Goal: Obtain resource: Download file/media

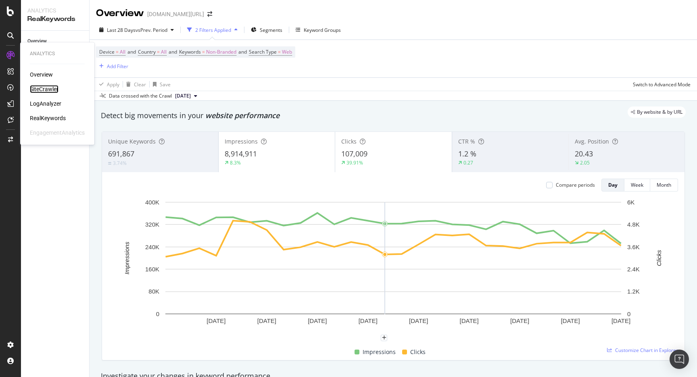
click at [54, 91] on div "SiteCrawler" at bounding box center [44, 89] width 29 height 8
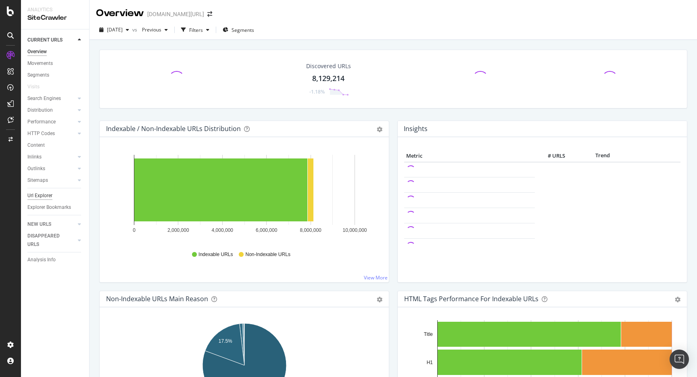
click at [46, 197] on div "Url Explorer" at bounding box center [39, 196] width 25 height 8
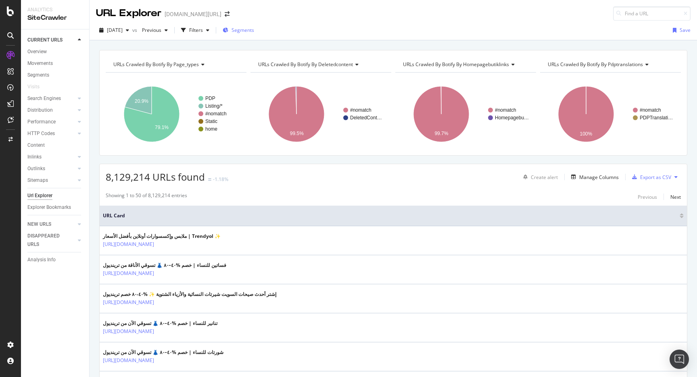
click at [254, 27] on span "Segments" at bounding box center [243, 30] width 23 height 7
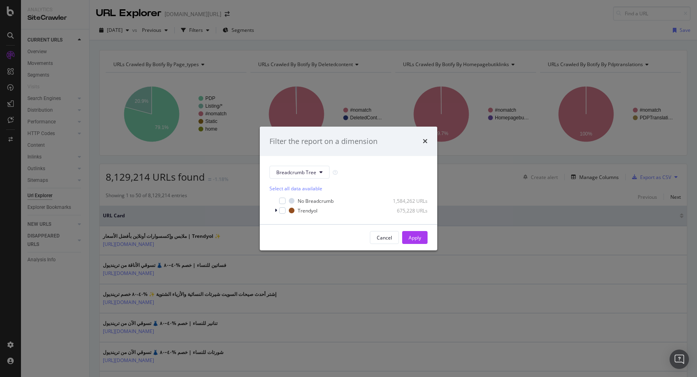
click at [297, 18] on div "Filter the report on a dimension Breadcrumb Tree Select all data available No B…" at bounding box center [348, 188] width 697 height 377
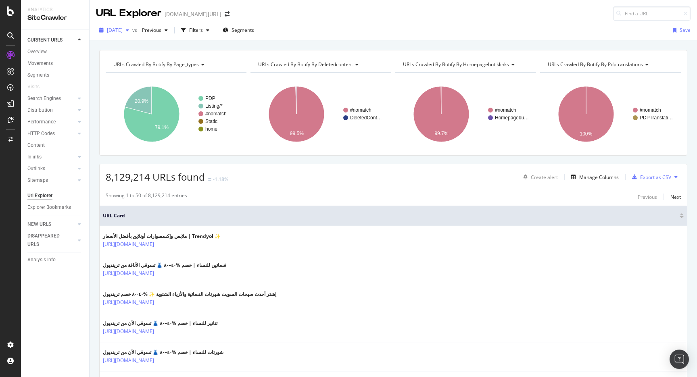
click at [123, 31] on span "[DATE]" at bounding box center [115, 30] width 16 height 7
click at [351, 26] on div "2025 Sep. 12th vs Previous Filters Segments Save" at bounding box center [394, 32] width 608 height 16
click at [203, 28] on div "Filters" at bounding box center [196, 30] width 14 height 7
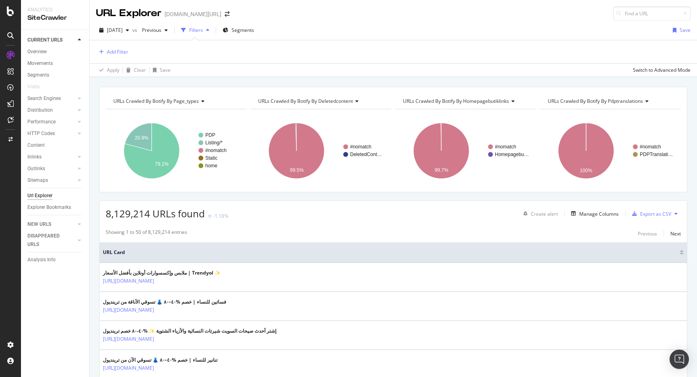
click at [118, 45] on div "Add Filter" at bounding box center [393, 51] width 595 height 23
click at [117, 50] on div "Add Filter" at bounding box center [117, 51] width 21 height 7
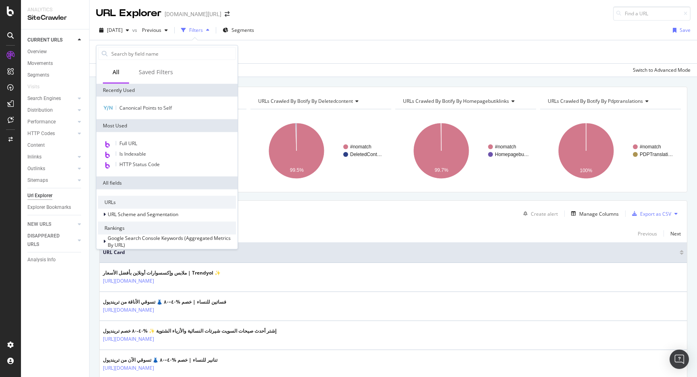
click at [279, 20] on div "URL Explorer trendyol.com/ar" at bounding box center [394, 10] width 608 height 21
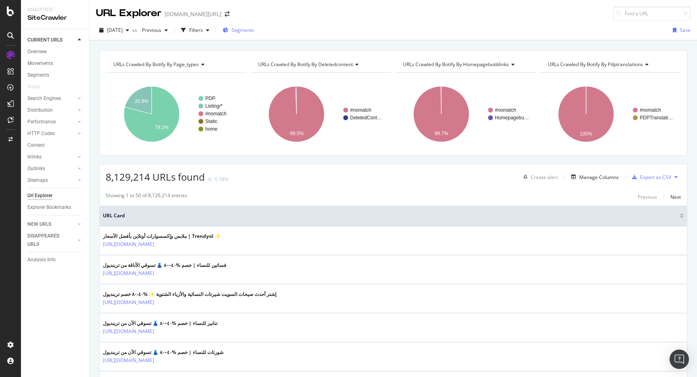
click at [254, 30] on span "Segments" at bounding box center [243, 30] width 23 height 7
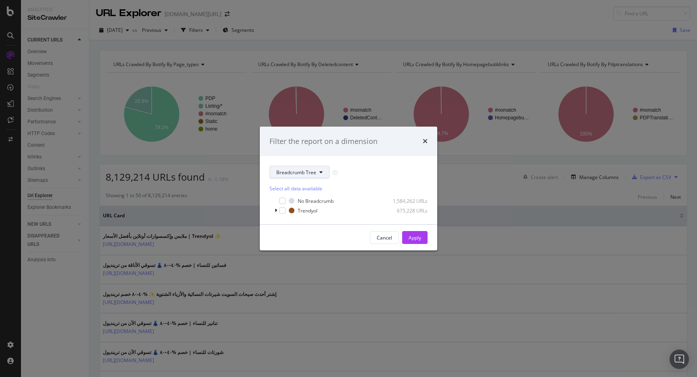
click at [298, 169] on button "Breadcrumb Tree" at bounding box center [300, 172] width 60 height 13
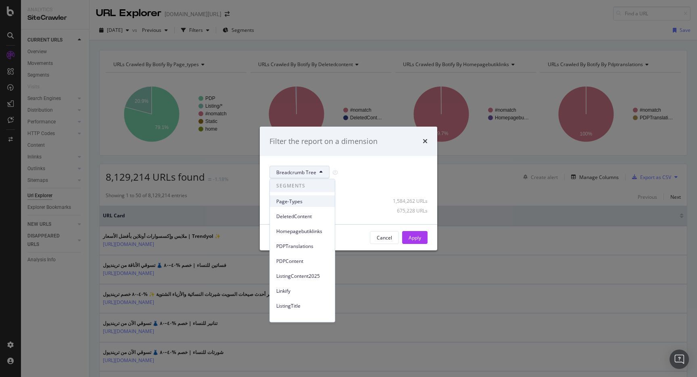
click at [294, 203] on span "Page-Types" at bounding box center [302, 201] width 52 height 7
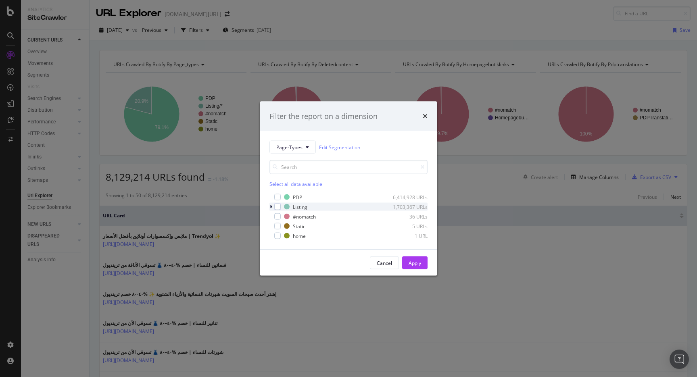
click at [270, 207] on icon "modal" at bounding box center [271, 207] width 2 height 5
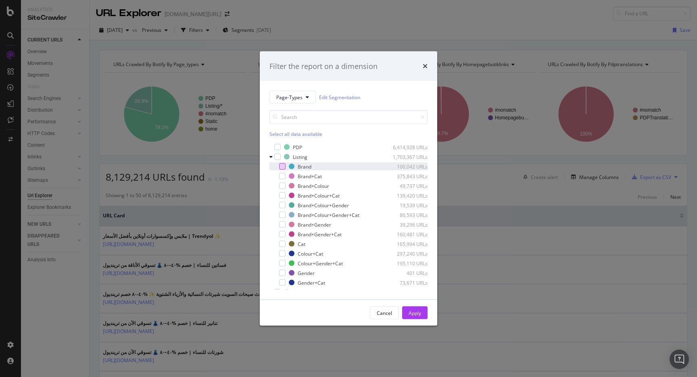
click at [283, 169] on div "modal" at bounding box center [282, 166] width 6 height 6
click at [409, 314] on div "Apply" at bounding box center [415, 313] width 13 height 7
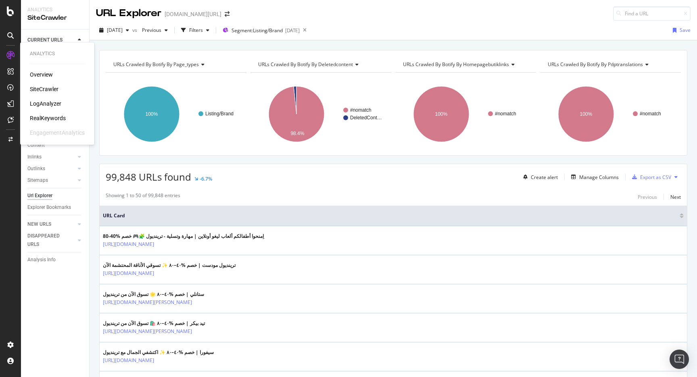
click at [50, 115] on div "RealKeywords" at bounding box center [48, 118] width 36 height 8
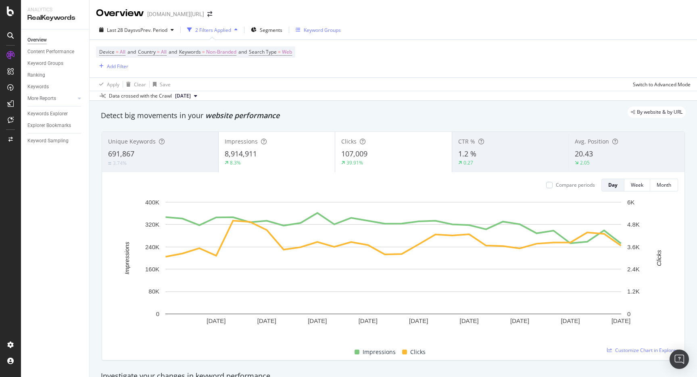
click at [320, 30] on div "Keyword Groups" at bounding box center [322, 30] width 37 height 7
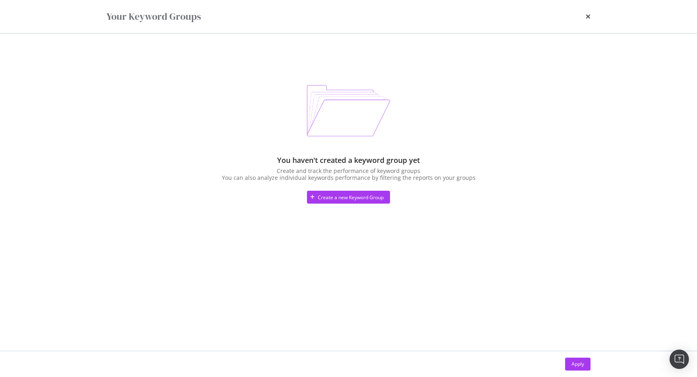
click at [585, 13] on div "Your Keyword Groups" at bounding box center [349, 17] width 484 height 14
click at [586, 14] on icon "times" at bounding box center [588, 16] width 5 height 6
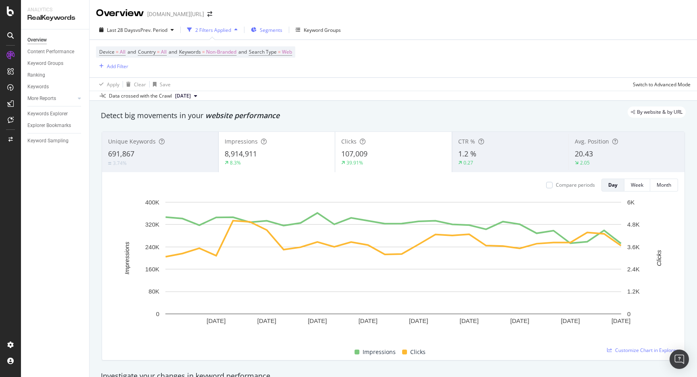
click at [267, 30] on span "Segments" at bounding box center [271, 30] width 23 height 7
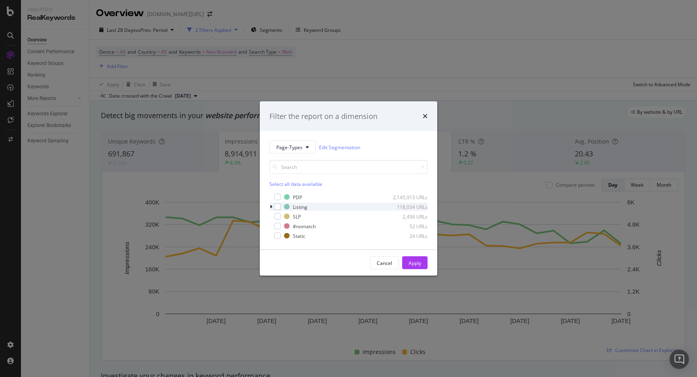
click at [271, 207] on icon "modal" at bounding box center [271, 207] width 2 height 5
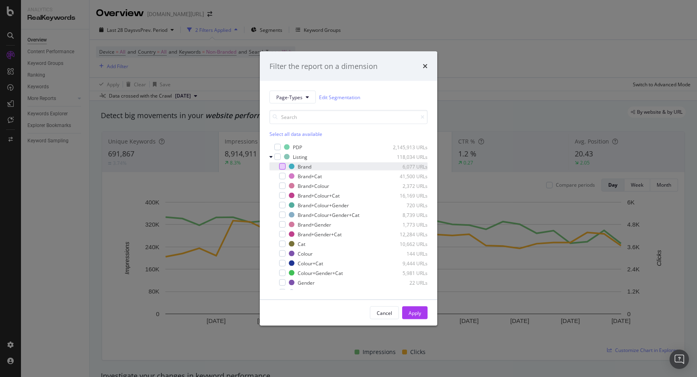
click at [285, 168] on div "modal" at bounding box center [282, 166] width 6 height 6
click at [411, 314] on div "Apply" at bounding box center [415, 313] width 13 height 7
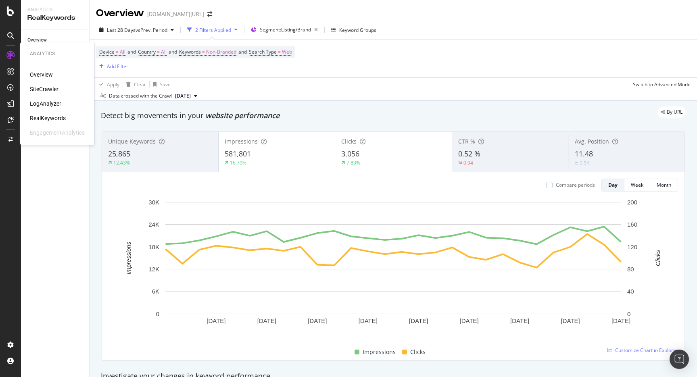
click at [50, 90] on div "SiteCrawler" at bounding box center [44, 89] width 29 height 8
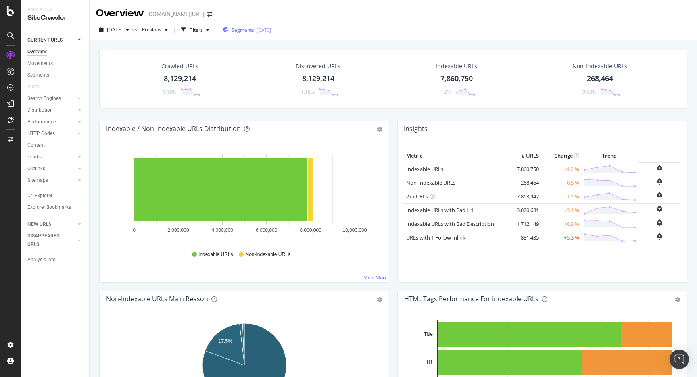
click at [271, 28] on div "2025-09-17" at bounding box center [264, 30] width 15 height 7
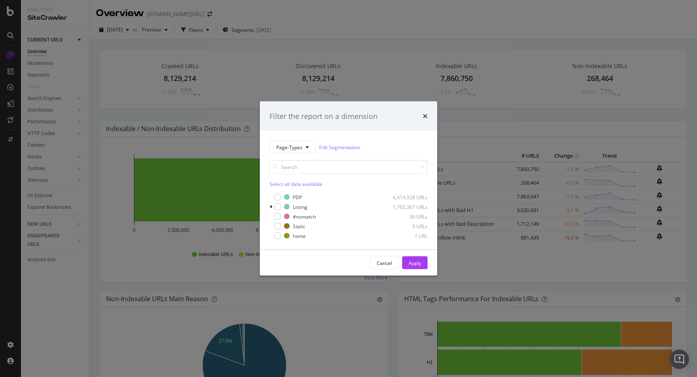
click at [353, 29] on div "Filter the report on a dimension Page-Types Edit Segmentation Select all data a…" at bounding box center [348, 188] width 697 height 377
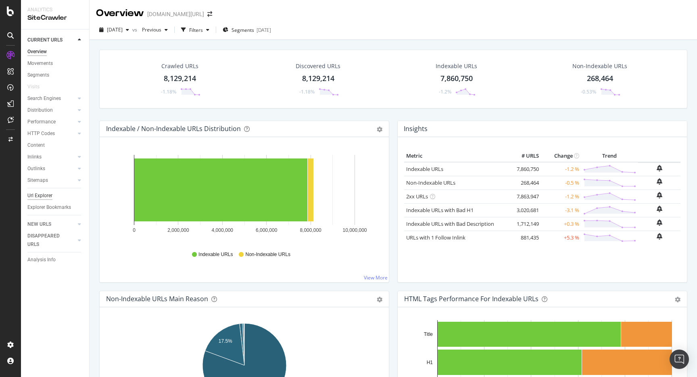
click at [49, 195] on div "Url Explorer" at bounding box center [39, 196] width 25 height 8
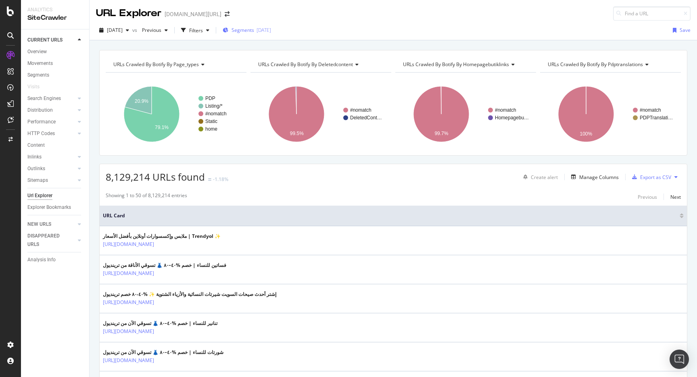
click at [271, 29] on div "2025-09-17" at bounding box center [264, 30] width 15 height 7
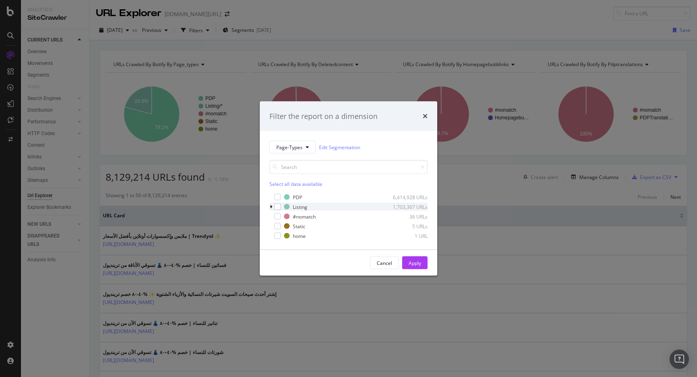
click at [271, 205] on icon "modal" at bounding box center [271, 207] width 2 height 5
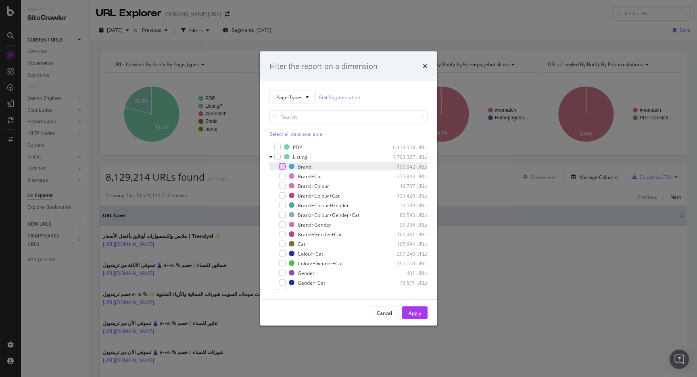
click at [284, 168] on div "modal" at bounding box center [282, 166] width 6 height 6
click at [409, 316] on div "Apply" at bounding box center [415, 313] width 13 height 7
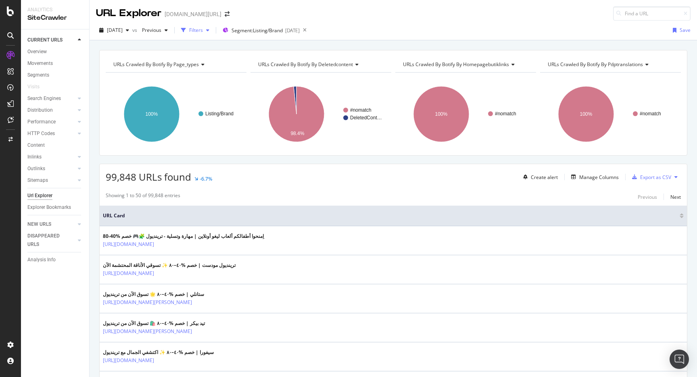
click at [203, 29] on div "Filters" at bounding box center [196, 30] width 14 height 7
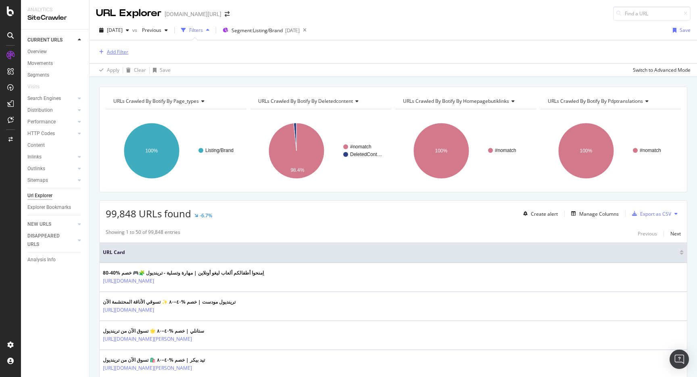
click at [125, 52] on div "Add Filter" at bounding box center [117, 51] width 21 height 7
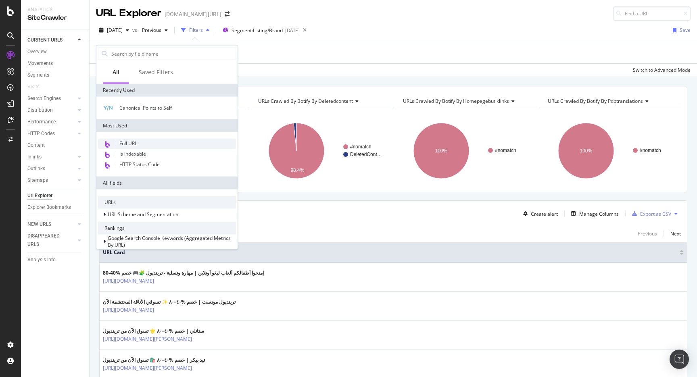
click at [136, 141] on span "Full URL" at bounding box center [128, 143] width 18 height 7
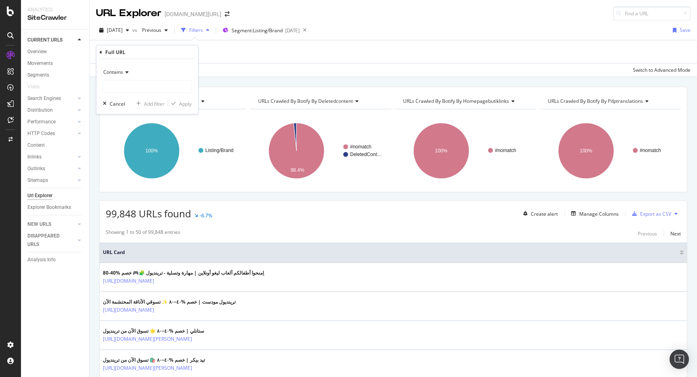
click at [152, 93] on div "Contains Cancel Add filter Apply" at bounding box center [147, 86] width 102 height 55
click at [155, 90] on input "text" at bounding box center [147, 86] width 88 height 13
type input "pi="
click at [121, 77] on div "Contains" at bounding box center [147, 72] width 89 height 13
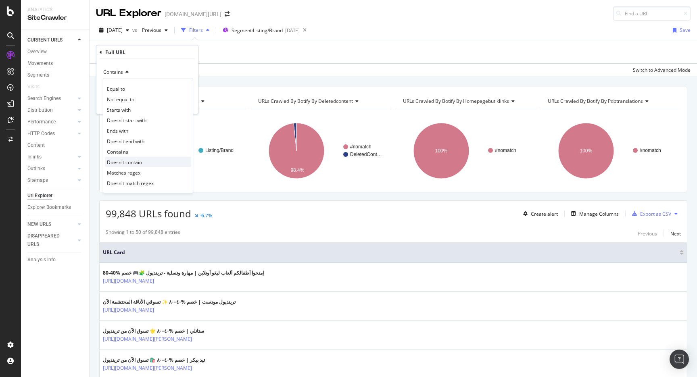
click at [124, 160] on span "Doesn't contain" at bounding box center [124, 162] width 35 height 7
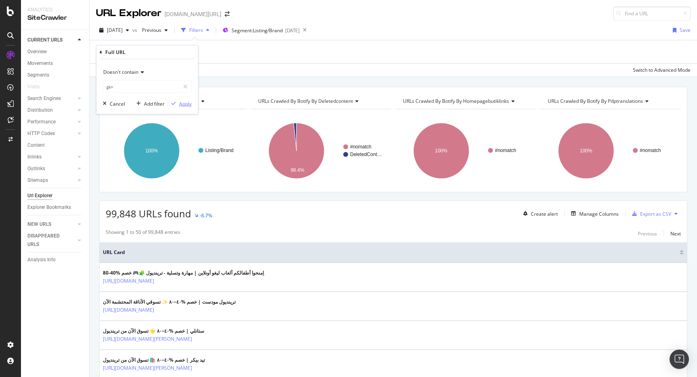
click at [181, 104] on div "Apply" at bounding box center [185, 103] width 13 height 7
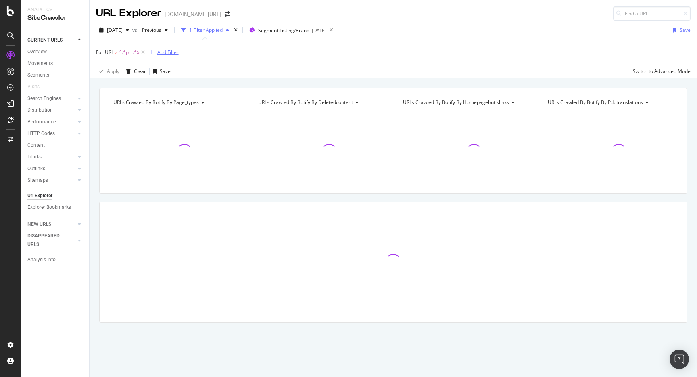
click at [161, 56] on div "Add Filter" at bounding box center [162, 52] width 32 height 9
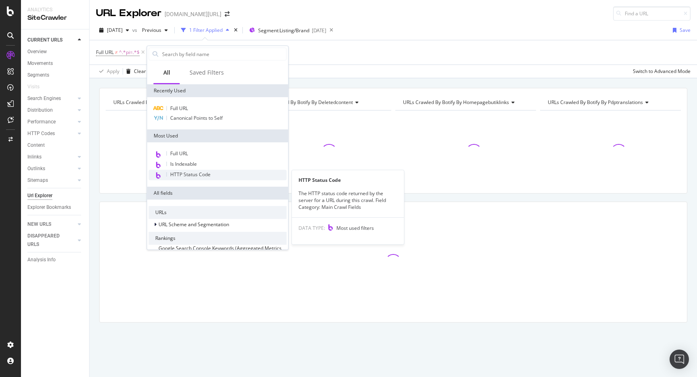
click at [182, 176] on span "HTTP Status Code" at bounding box center [190, 174] width 40 height 7
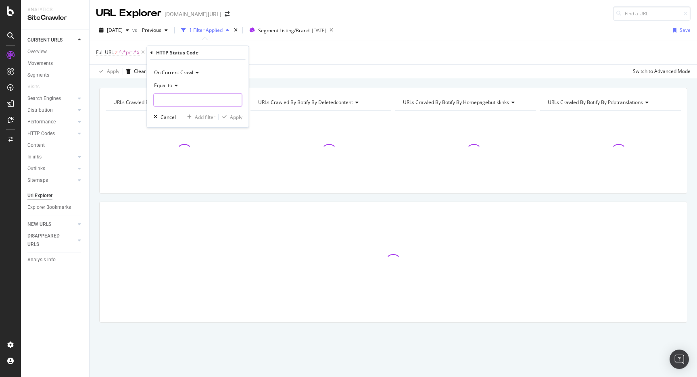
click at [181, 105] on input "number" at bounding box center [198, 100] width 89 height 13
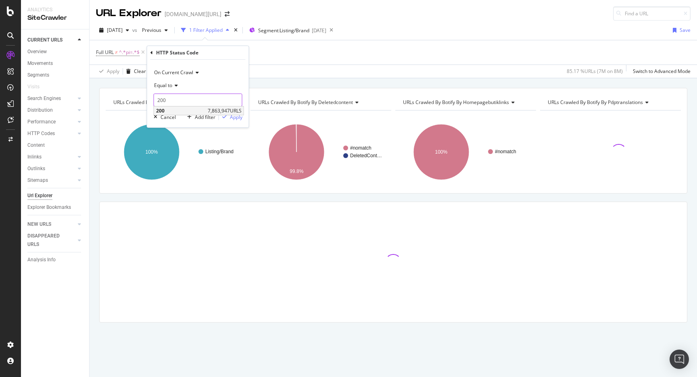
type input "200"
click at [209, 111] on span "7,863,947 URLS" at bounding box center [225, 110] width 34 height 7
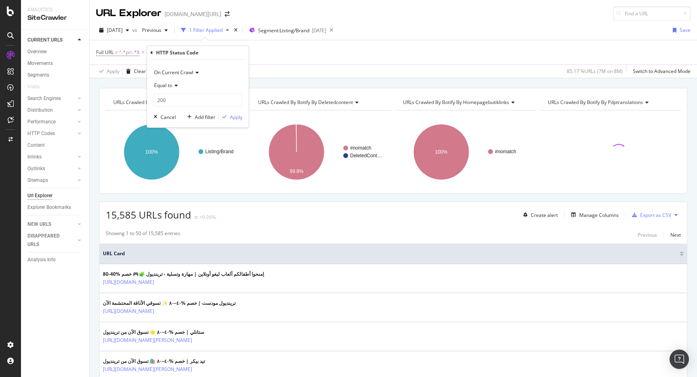
click at [229, 111] on div "On Current Crawl Equal to 200 200 Cancel Add filter Apply" at bounding box center [198, 94] width 102 height 68
click at [229, 114] on div "Apply" at bounding box center [230, 116] width 23 height 7
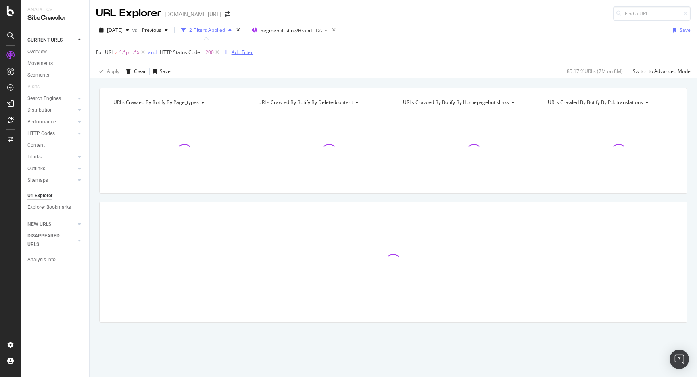
click at [243, 50] on div "Add Filter" at bounding box center [242, 52] width 21 height 7
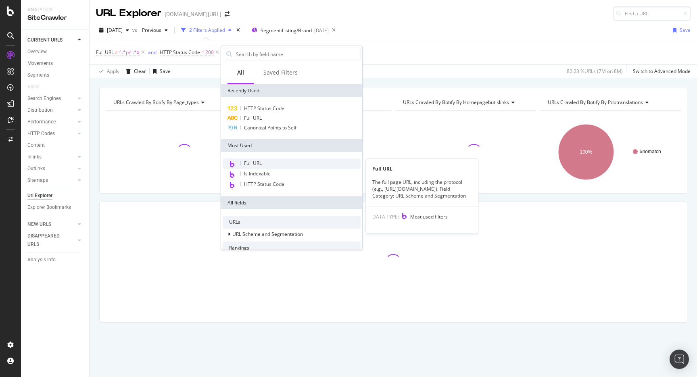
scroll to position [221, 0]
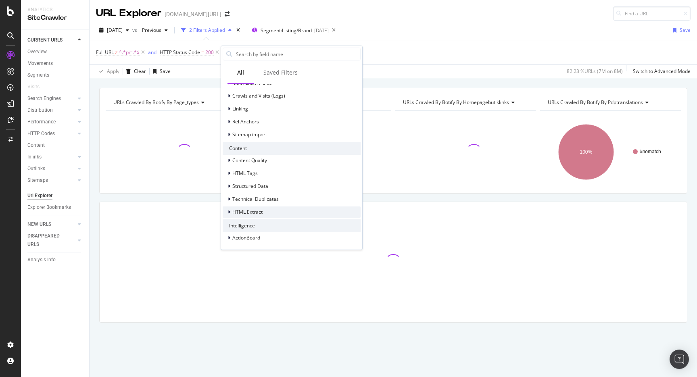
click at [240, 213] on span "HTML Extract" at bounding box center [247, 212] width 30 height 7
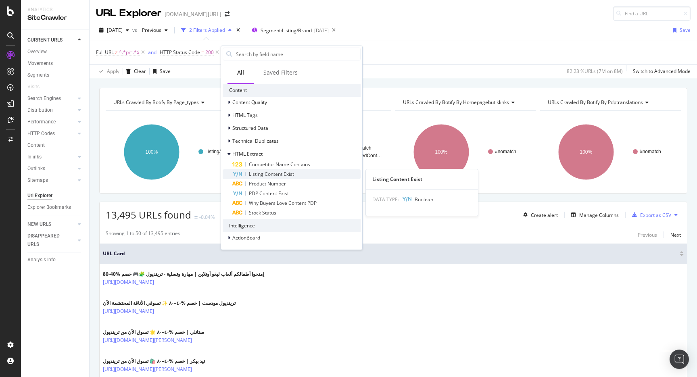
click at [271, 174] on span "Listing Content Exist" at bounding box center [271, 174] width 45 height 7
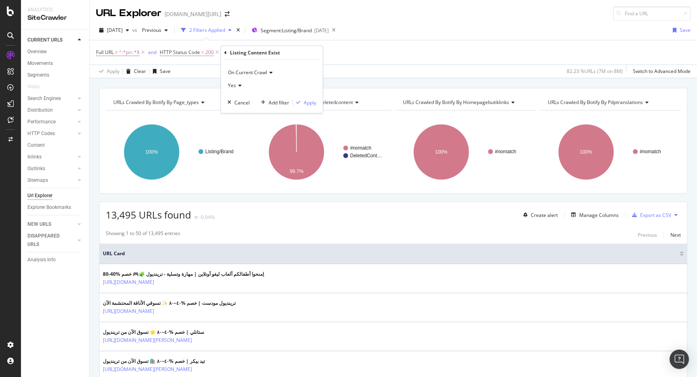
click at [243, 82] on div "Yes" at bounding box center [272, 85] width 89 height 13
click at [244, 115] on div "No" at bounding box center [273, 112] width 86 height 10
click at [305, 103] on div "Apply" at bounding box center [310, 102] width 13 height 7
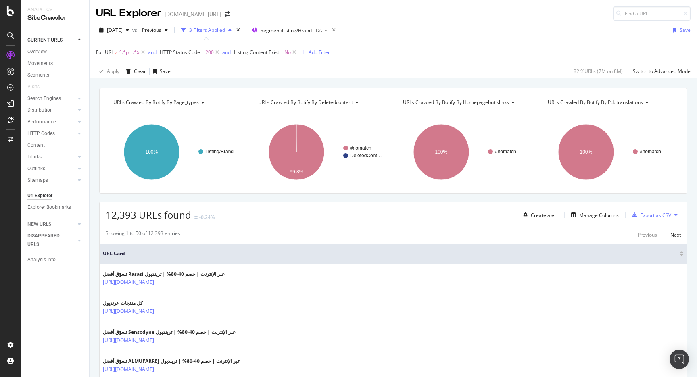
click at [591, 221] on div "Create alert Manage Columns Export as CSV" at bounding box center [600, 215] width 161 height 14
click at [591, 217] on div "Manage Columns" at bounding box center [600, 215] width 40 height 7
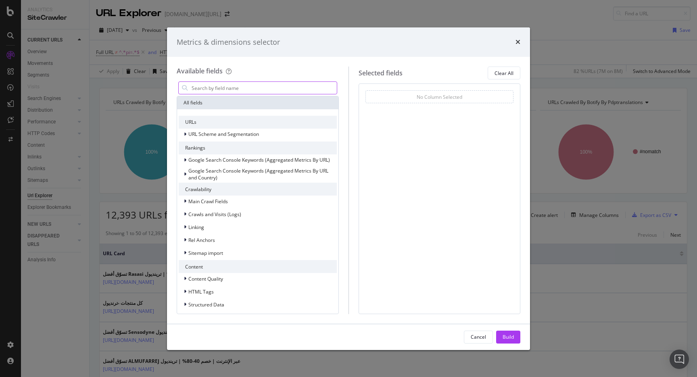
click at [264, 88] on input "modal" at bounding box center [264, 88] width 146 height 12
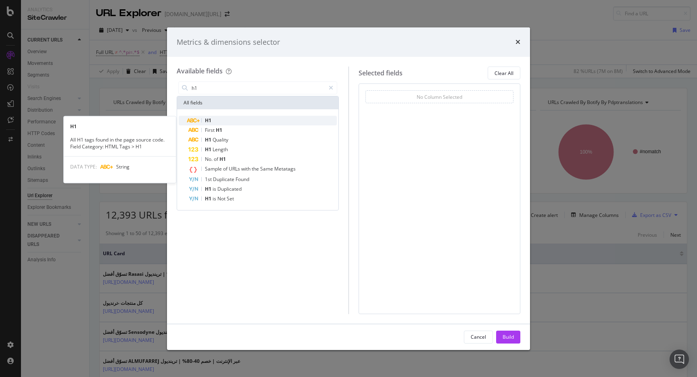
type input "h1"
click at [244, 117] on div "H1" at bounding box center [262, 121] width 149 height 10
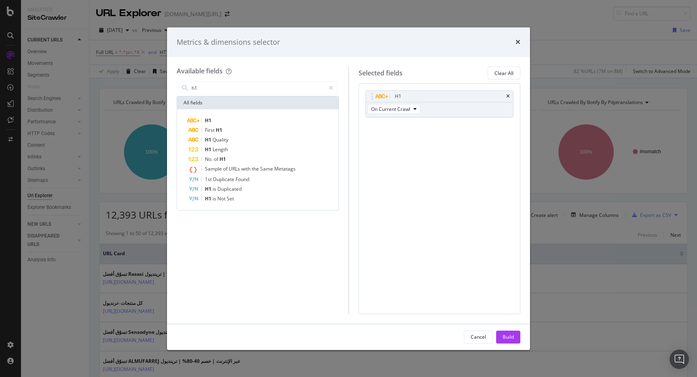
click at [523, 336] on div "Cancel Build" at bounding box center [348, 337] width 363 height 26
click at [514, 336] on button "Build" at bounding box center [508, 337] width 24 height 13
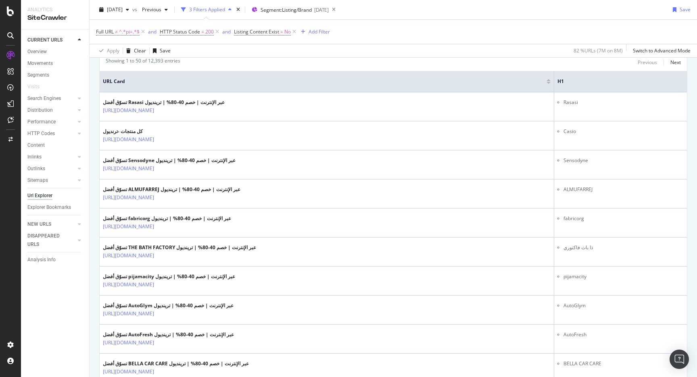
scroll to position [174, 0]
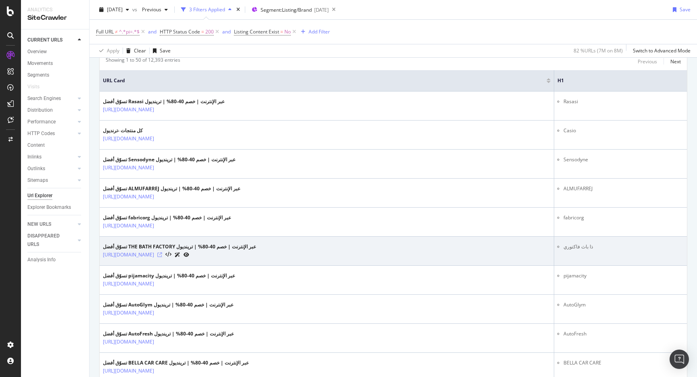
click at [162, 257] on icon at bounding box center [159, 255] width 5 height 5
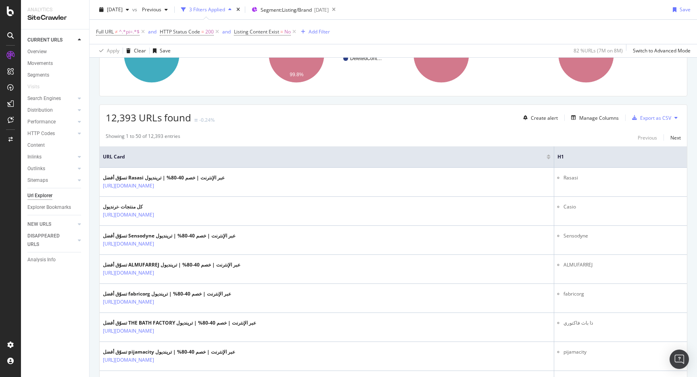
scroll to position [103, 0]
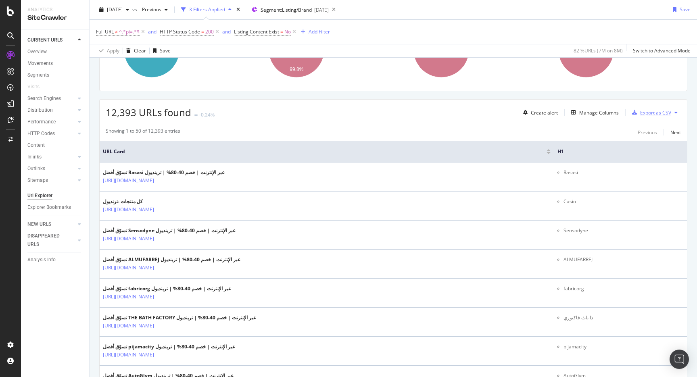
click at [647, 112] on div "Export as CSV" at bounding box center [655, 112] width 31 height 7
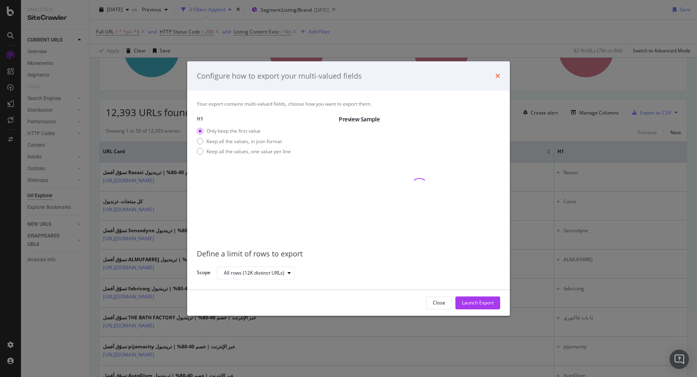
click at [496, 79] on icon "times" at bounding box center [498, 76] width 5 height 6
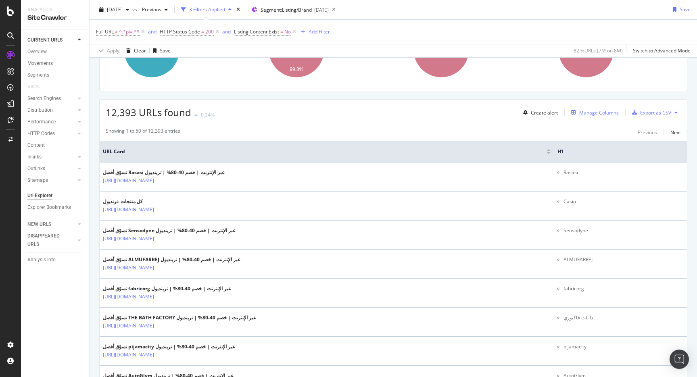
click at [599, 113] on div "Manage Columns" at bounding box center [600, 112] width 40 height 7
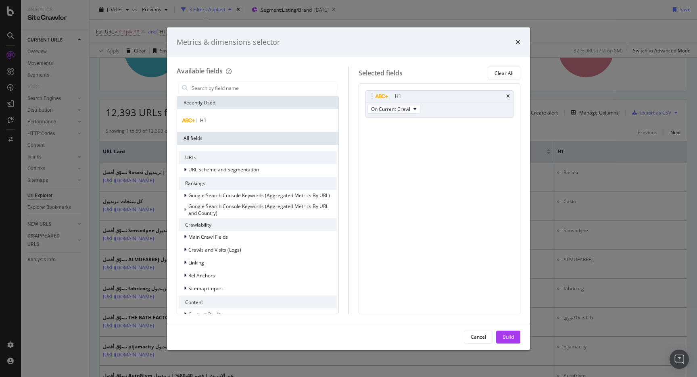
click at [599, 128] on div "Metrics & dimensions selector Available fields Recently Used H1 All fields URLs…" at bounding box center [348, 188] width 697 height 377
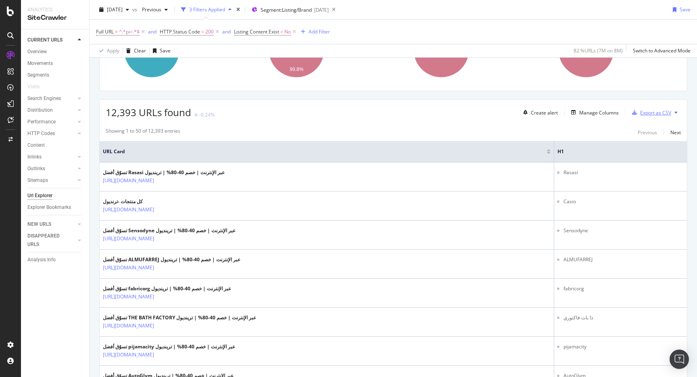
click at [638, 117] on div "Export as CSV" at bounding box center [650, 113] width 42 height 12
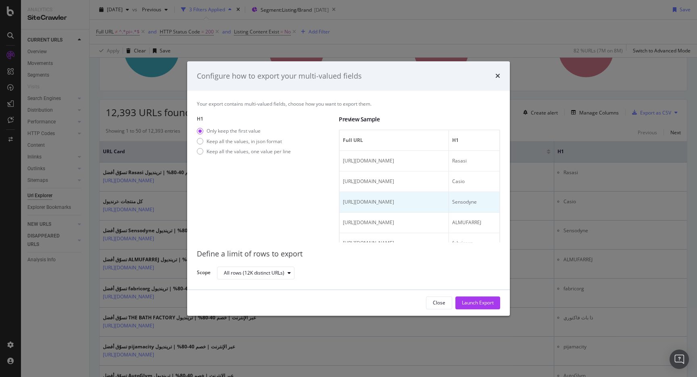
scroll to position [0, 0]
click at [248, 143] on div "Keep all the values, in json format" at bounding box center [244, 141] width 75 height 7
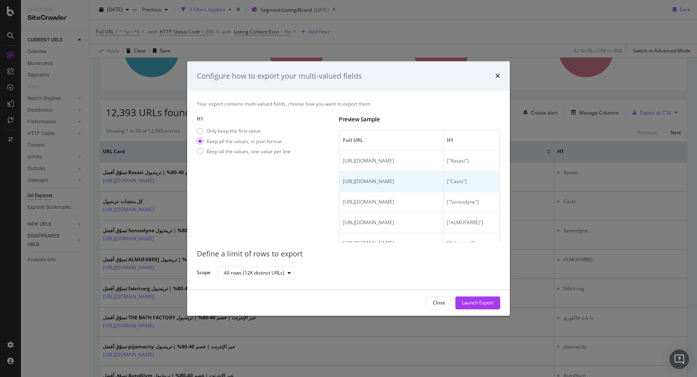
scroll to position [0, 27]
click at [232, 152] on div "Keep all the values, one value per line" at bounding box center [249, 151] width 84 height 7
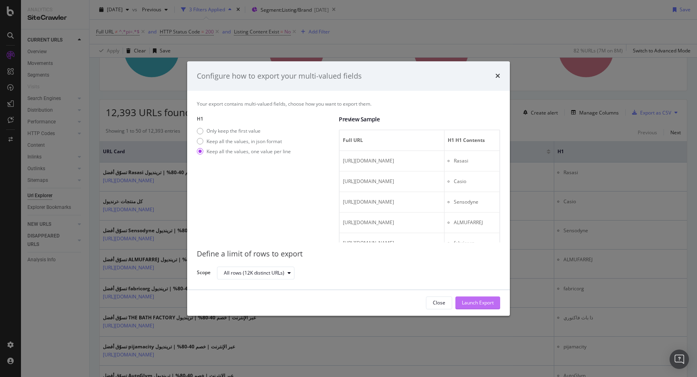
click at [477, 298] on div "Launch Export" at bounding box center [478, 303] width 32 height 12
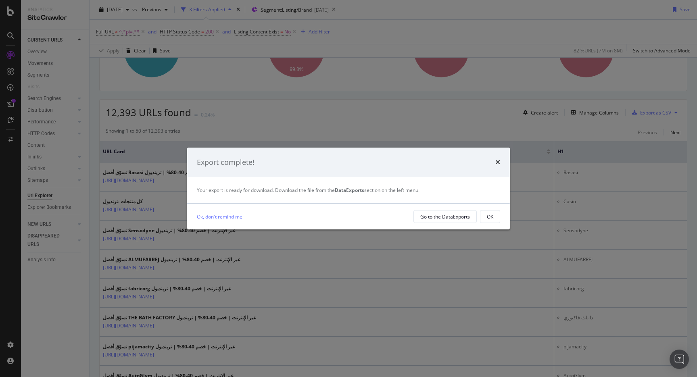
click at [485, 225] on div "Ok, don't remind me Go to the DataExports OK" at bounding box center [348, 217] width 323 height 26
click at [487, 216] on div "OK" at bounding box center [490, 216] width 6 height 7
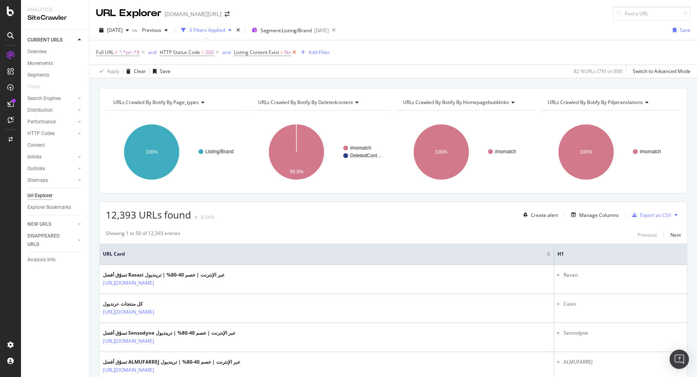
click at [297, 54] on icon at bounding box center [294, 52] width 7 height 8
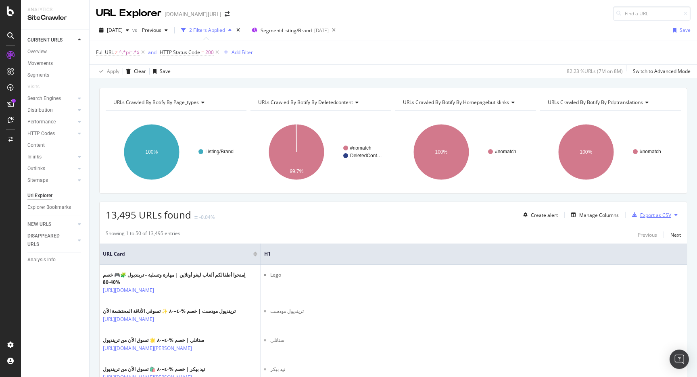
click at [637, 218] on icon "button" at bounding box center [634, 215] width 5 height 5
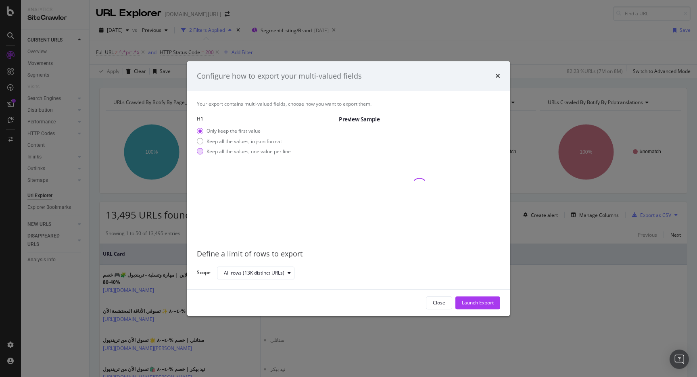
click at [277, 151] on div "Keep all the values, one value per line" at bounding box center [249, 151] width 84 height 7
click at [481, 303] on div "Launch Export" at bounding box center [478, 303] width 32 height 7
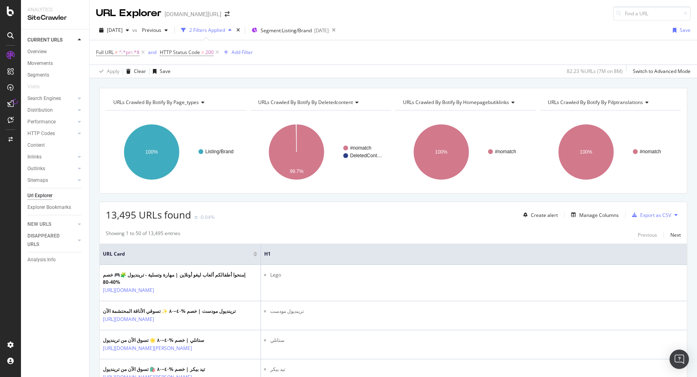
click at [405, 29] on div "2025 Sep. 12th vs Previous 2 Filters Applied Segment: Listing/Brand 2025-09-17 …" at bounding box center [394, 32] width 608 height 16
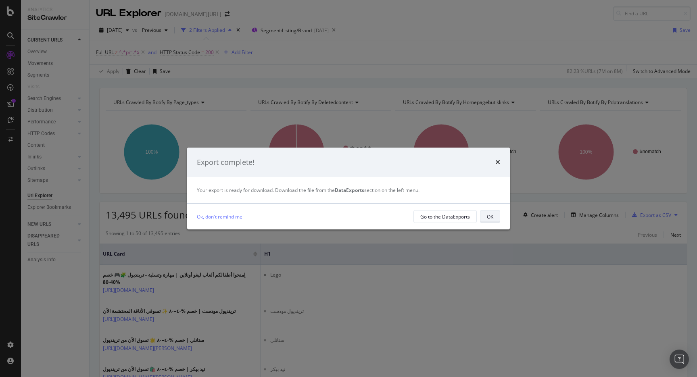
click at [488, 215] on div "OK" at bounding box center [490, 216] width 6 height 7
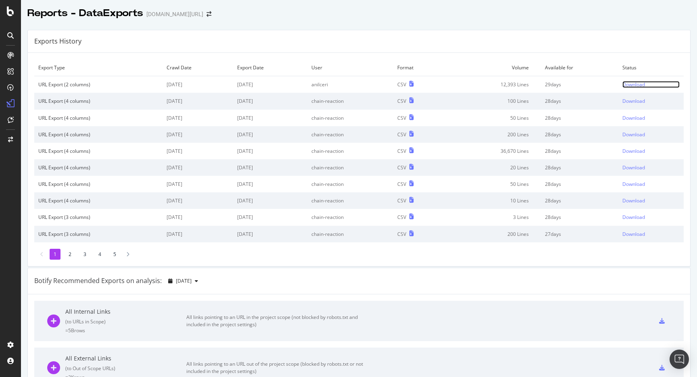
click at [638, 86] on div "Download" at bounding box center [634, 84] width 23 height 7
click at [632, 84] on div "Download" at bounding box center [634, 84] width 23 height 7
click at [368, 20] on div at bounding box center [359, 21] width 676 height 3
